Goal: Go to known website: Access a specific website the user already knows

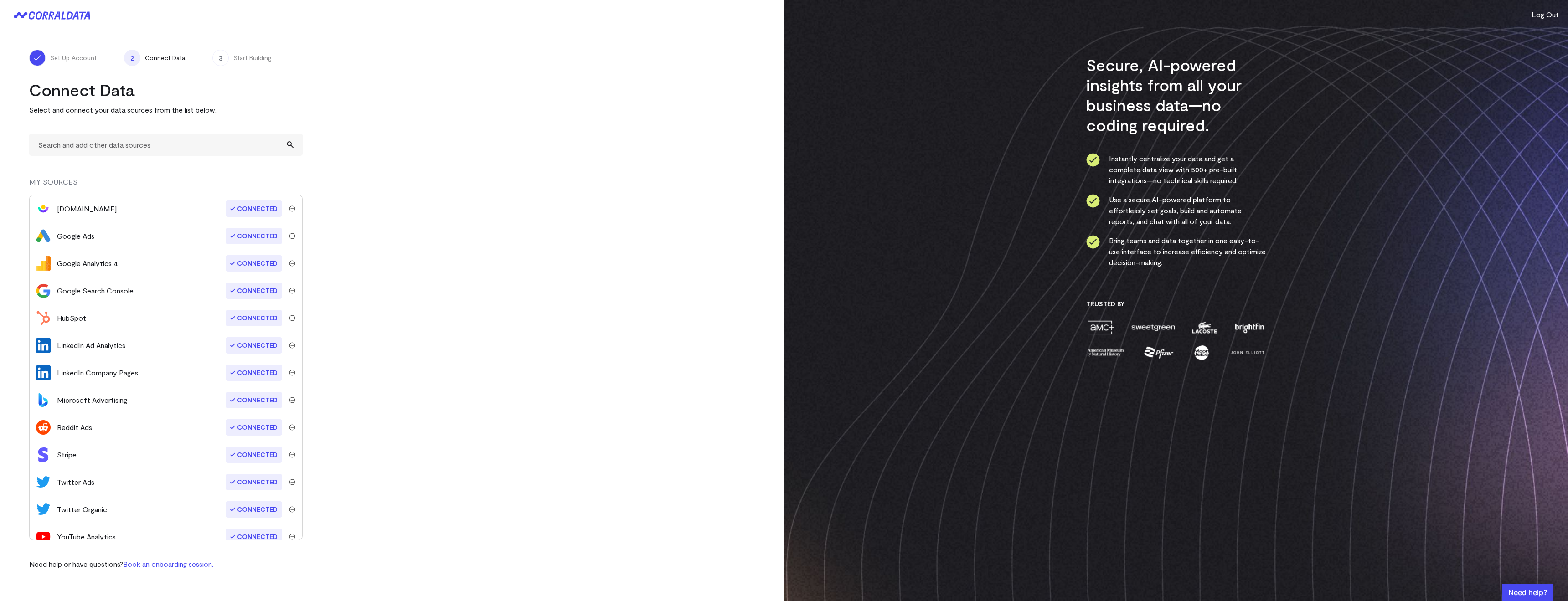
click at [1549, 13] on button "Log Out" at bounding box center [1545, 14] width 28 height 11
